Goal: Communication & Community: Answer question/provide support

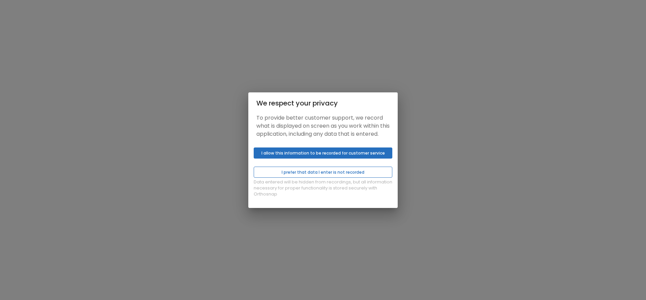
click at [315, 177] on button "I prefer that data I enter is not recorded" at bounding box center [323, 172] width 139 height 11
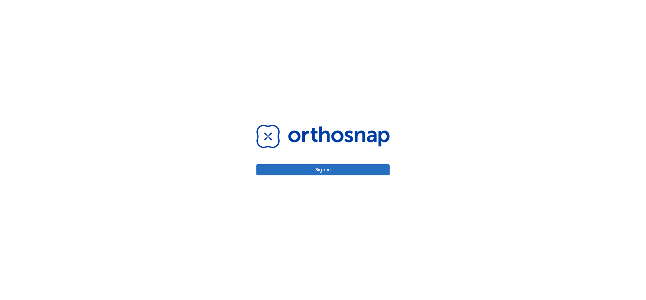
click at [319, 168] on button "Sign in" at bounding box center [322, 170] width 133 height 11
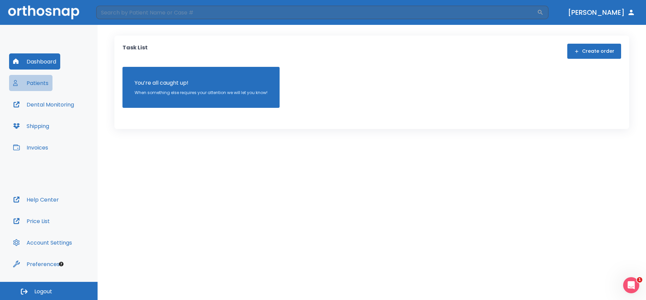
click at [29, 81] on button "Patients" at bounding box center [30, 83] width 43 height 16
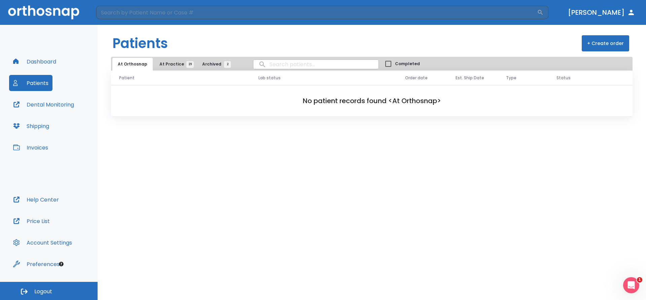
click at [267, 60] on input "search" at bounding box center [315, 64] width 125 height 13
type input "[PERSON_NAME]"
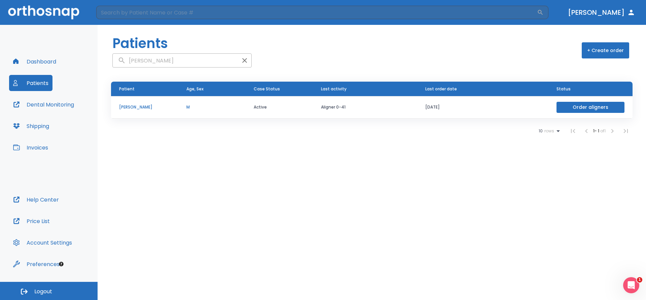
click at [137, 107] on p "[PERSON_NAME]" at bounding box center [144, 107] width 51 height 6
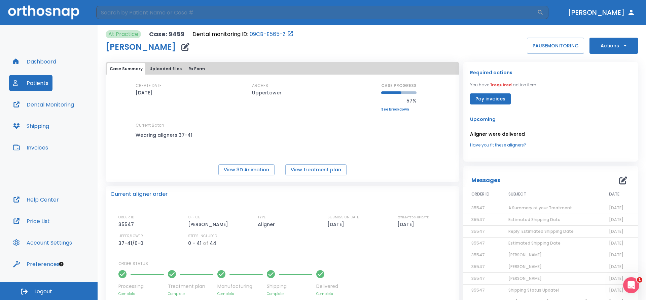
click at [619, 180] on icon "button" at bounding box center [623, 181] width 8 height 8
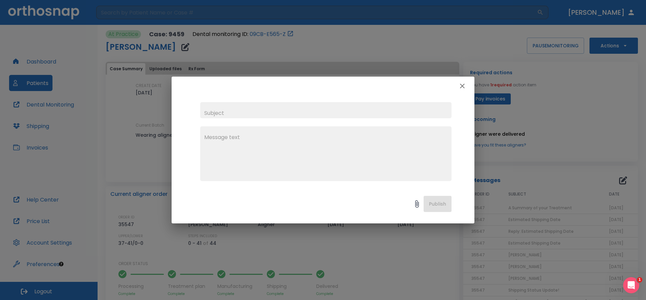
drag, startPoint x: 239, startPoint y: 118, endPoint x: 241, endPoint y: 113, distance: 5.4
click at [241, 113] on input "text" at bounding box center [325, 110] width 251 height 16
click at [264, 143] on textarea at bounding box center [325, 157] width 243 height 46
click at [308, 113] on input "No matrix provided for attachment #%5" at bounding box center [325, 110] width 251 height 16
type input "No matrix provided for attachment #5"
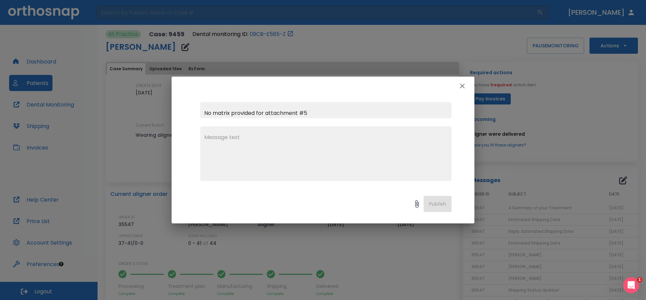
click at [233, 143] on textarea at bounding box center [325, 157] width 243 height 46
drag, startPoint x: 307, startPoint y: 138, endPoint x: 168, endPoint y: 139, distance: 138.6
click at [168, 139] on div "No matrix provided for attachment #5 Patient [PERSON_NAME] came in [DATE] x Pub…" at bounding box center [323, 150] width 646 height 300
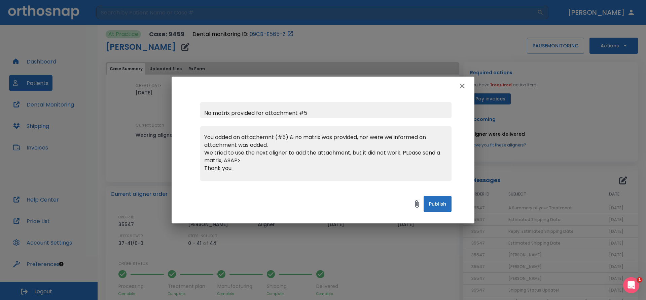
click at [244, 159] on textarea "You added an attachemnt (#5) & no matrix was provided, nor were we informed an …" at bounding box center [325, 157] width 243 height 46
click at [264, 137] on textarea "You added an attachemnt (#5) & no matrix was provided, nor were we informed an …" at bounding box center [325, 157] width 243 height 46
click at [291, 136] on textarea "You added an attachment (#5) & no matrix was provided, nor were we informed an …" at bounding box center [325, 157] width 243 height 46
click at [408, 151] on textarea "You added an attachment (#5) to the next set of aligners & no matrix was provid…" at bounding box center [325, 157] width 243 height 46
type textarea "You added an attachment (#5) to the next set of aligners & no matrix was provid…"
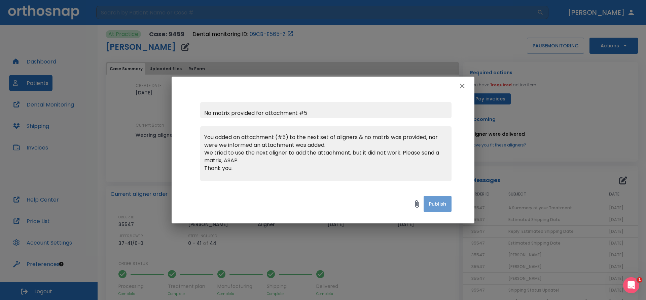
click at [438, 199] on button "Publish" at bounding box center [438, 204] width 28 height 16
